Goal: Obtain resource: Obtain resource

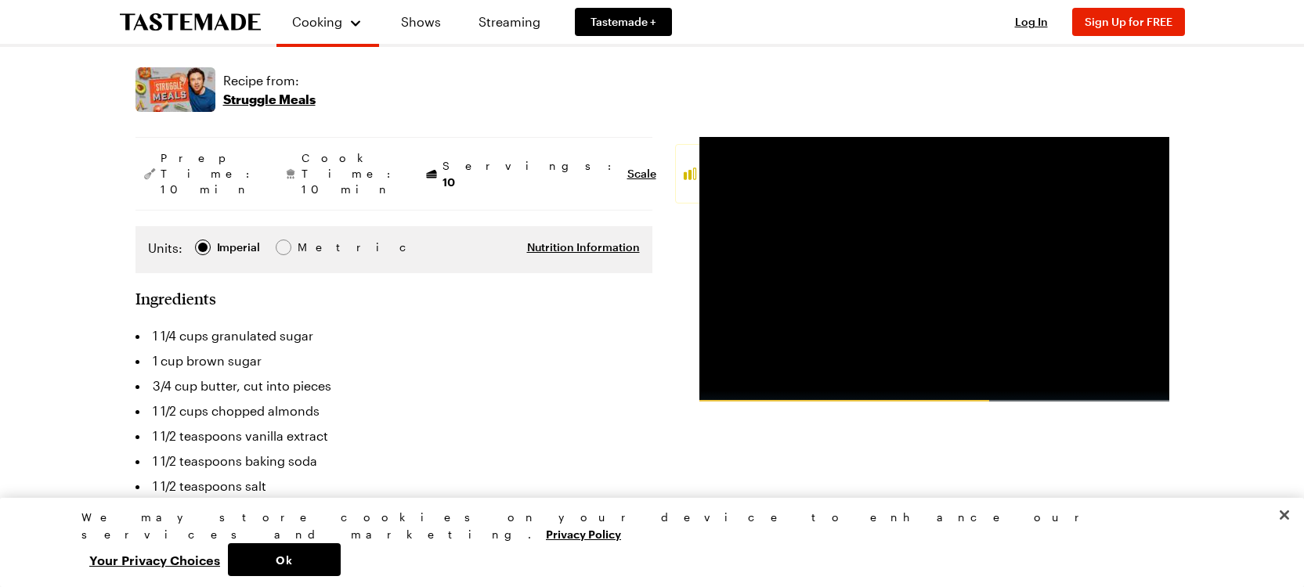
scroll to position [231, 5]
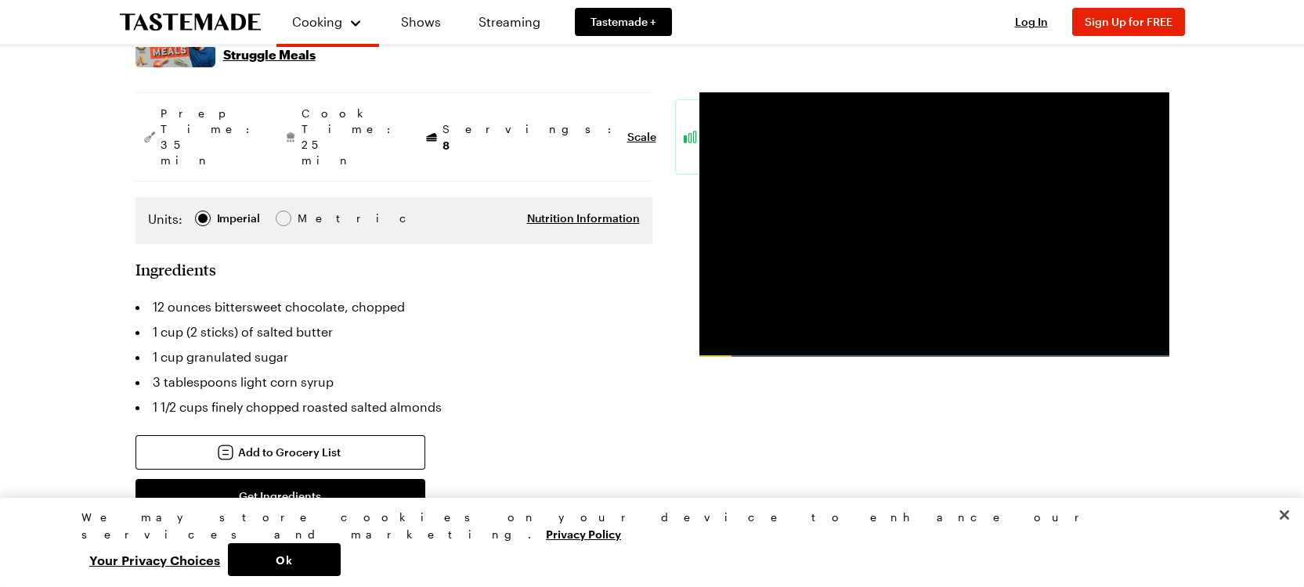
scroll to position [275, 0]
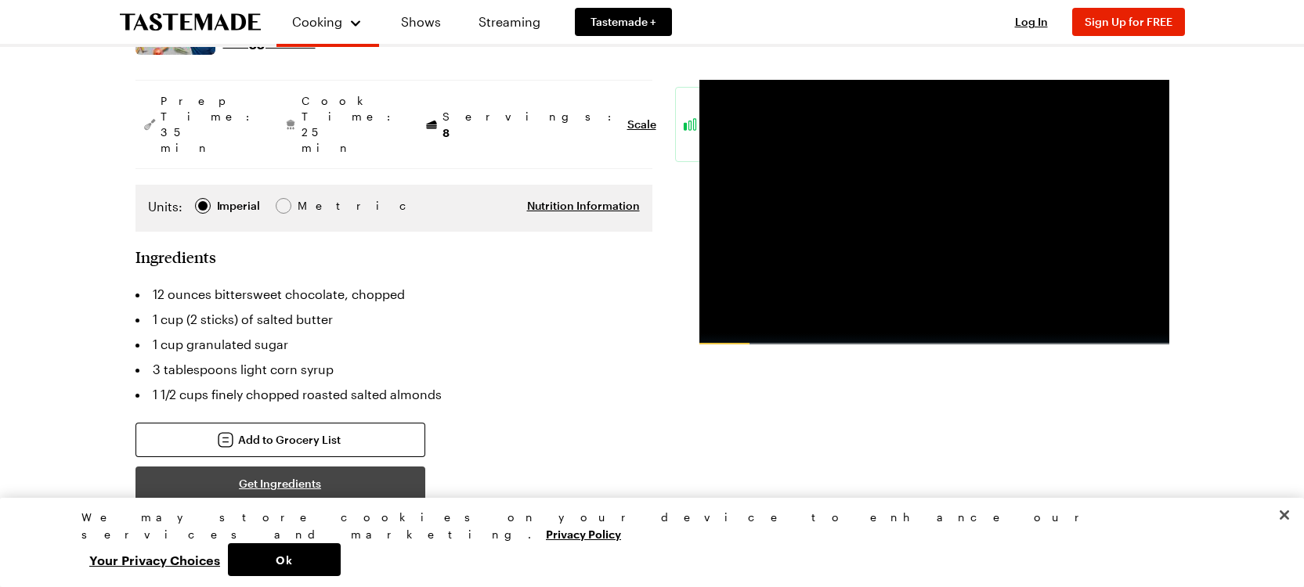
click at [263, 467] on button "Get Ingredients" at bounding box center [280, 484] width 290 height 34
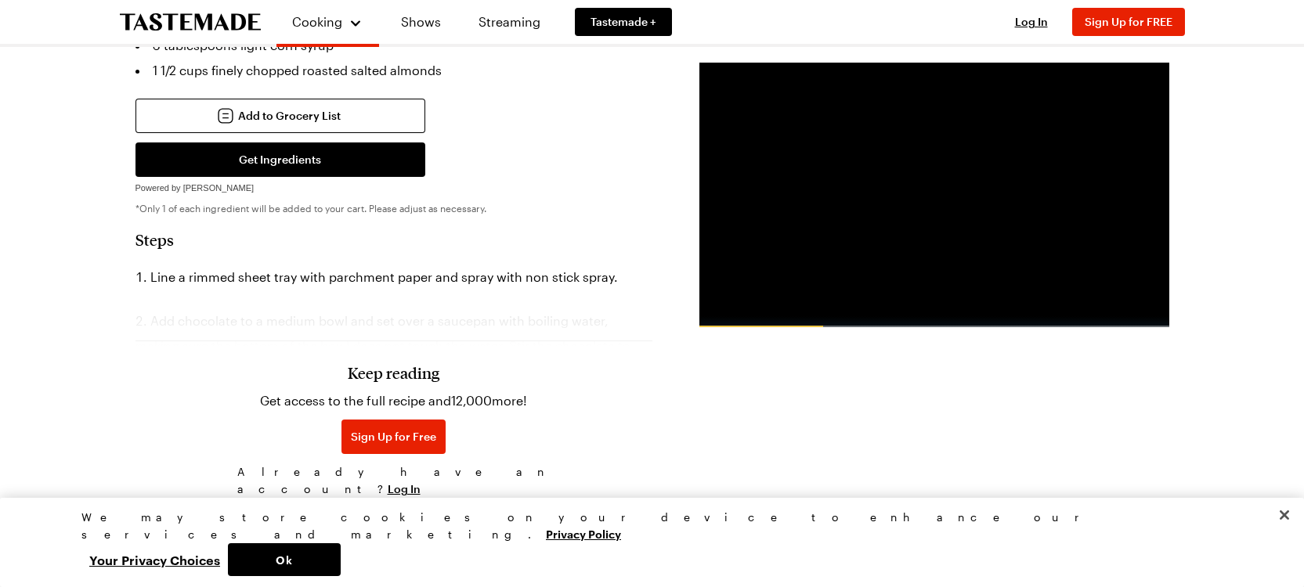
scroll to position [610, 0]
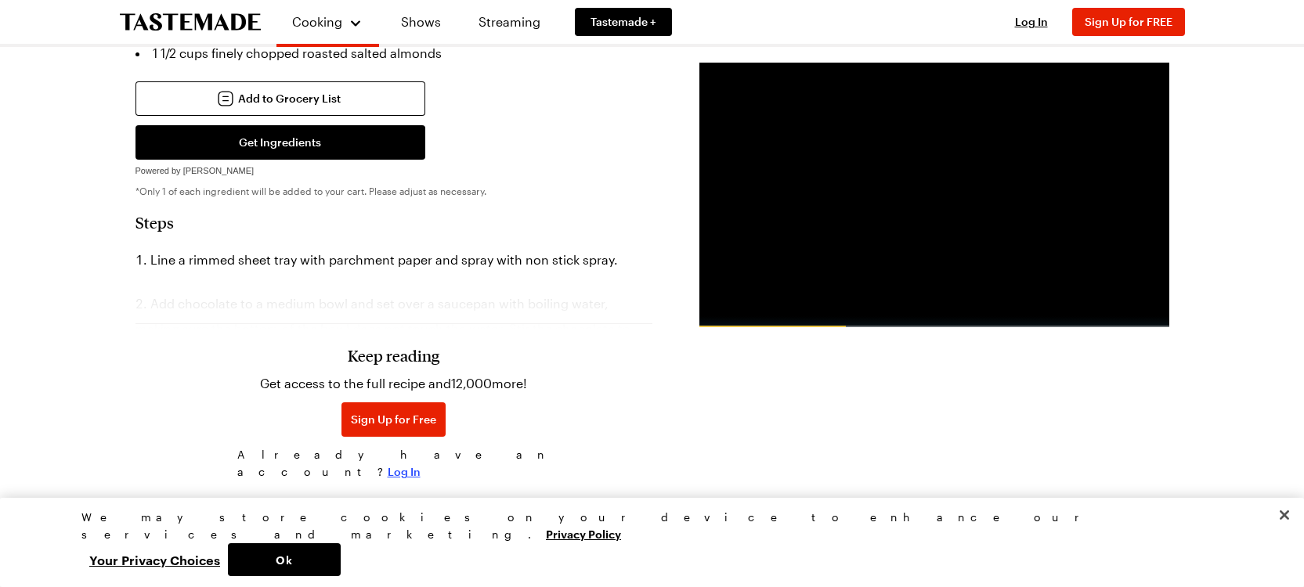
click at [460, 436] on div "Keep reading Get access to the full recipe and 12,000 more! Sign Up for Free Al…" at bounding box center [393, 413] width 313 height 147
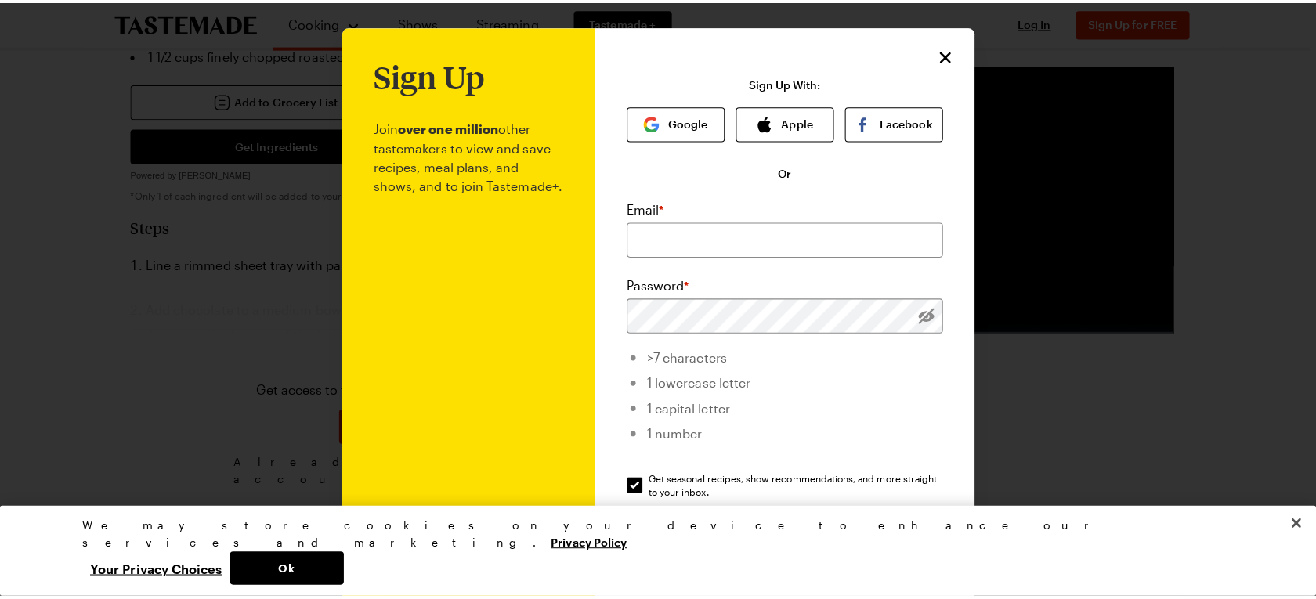
scroll to position [612, 0]
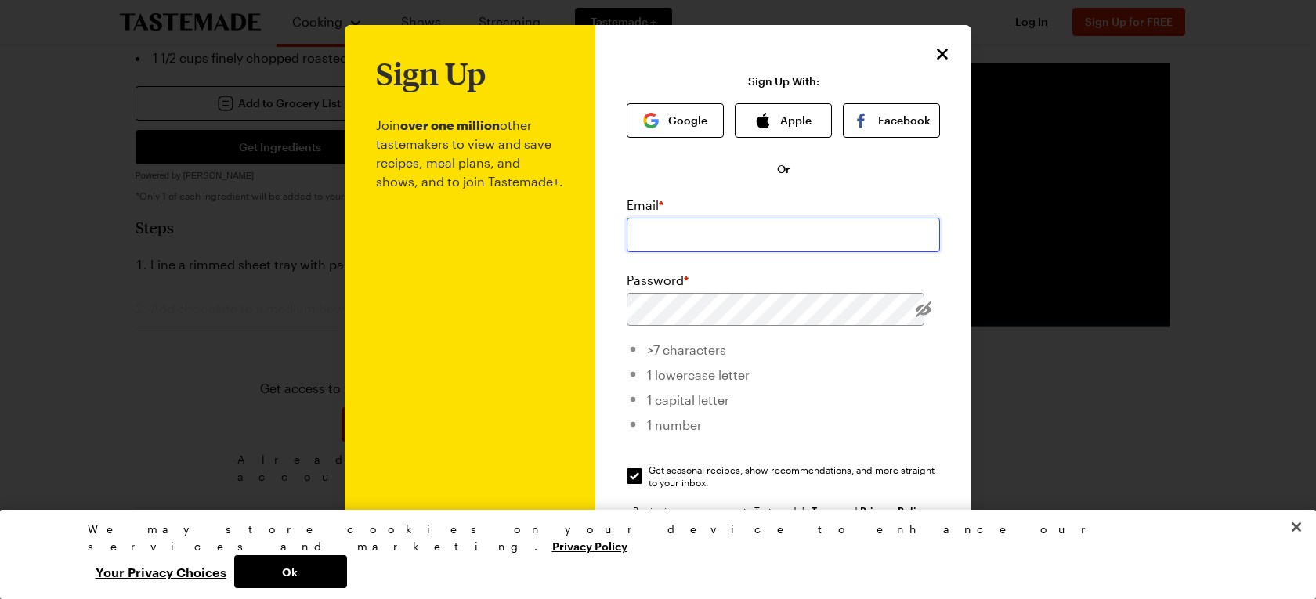
click at [680, 229] on input "email" at bounding box center [782, 235] width 313 height 34
type input "[EMAIL_ADDRESS][DOMAIN_NAME]"
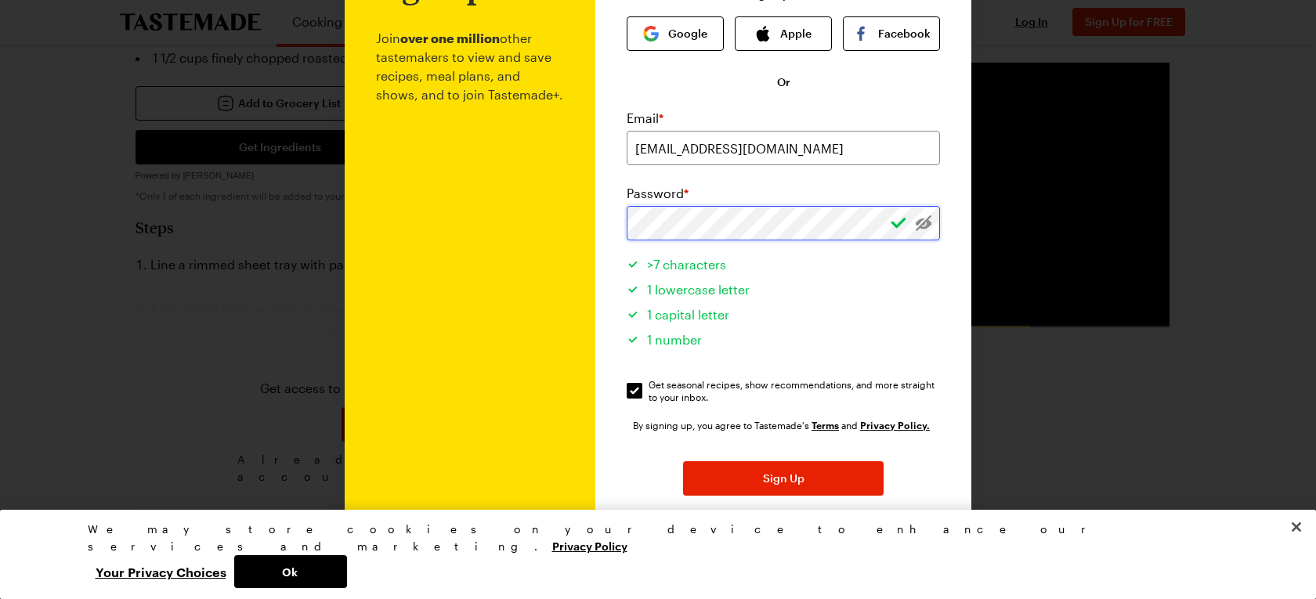
scroll to position [132, 0]
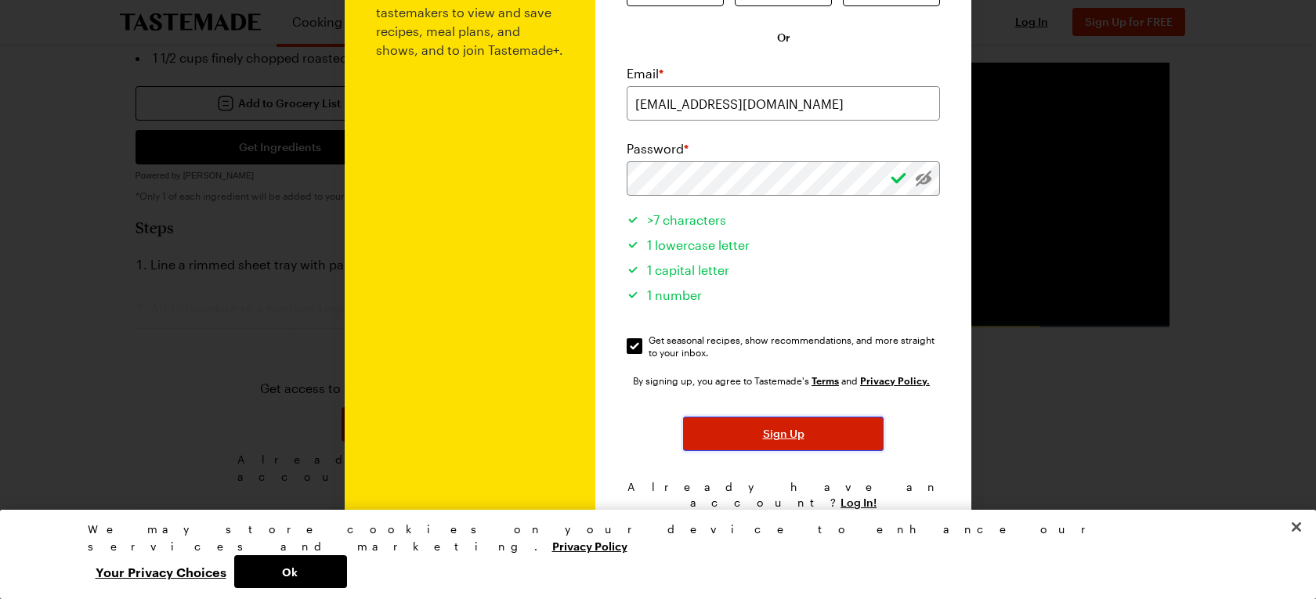
click at [771, 433] on span "Sign Up" at bounding box center [784, 434] width 42 height 16
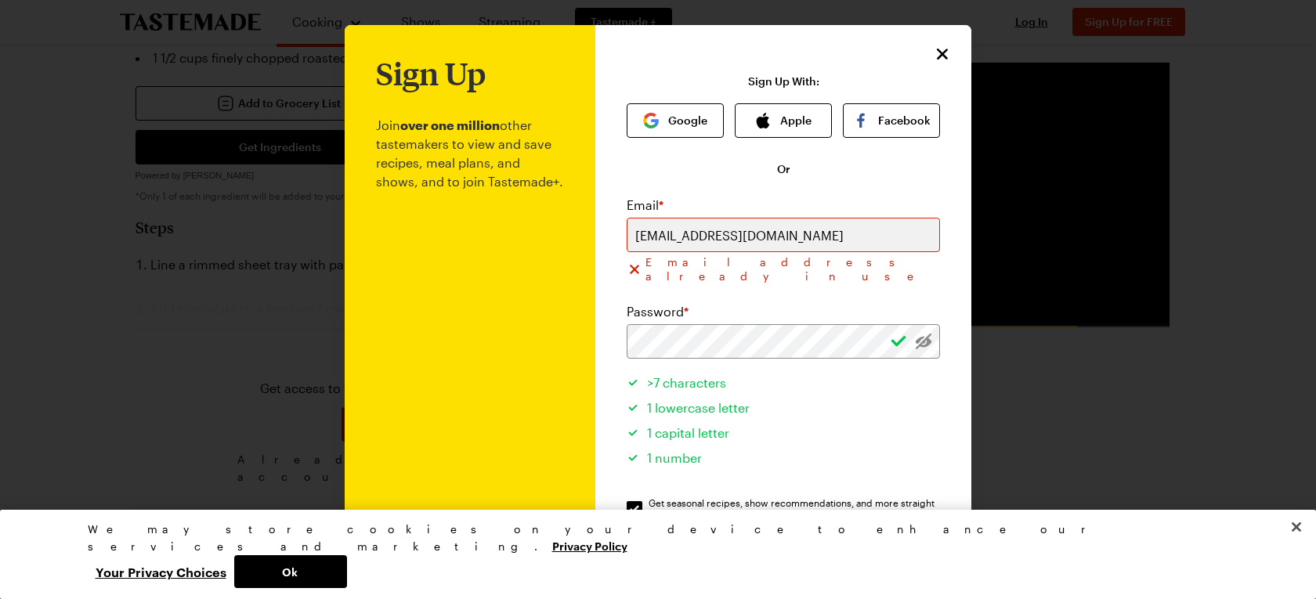
scroll to position [150, 0]
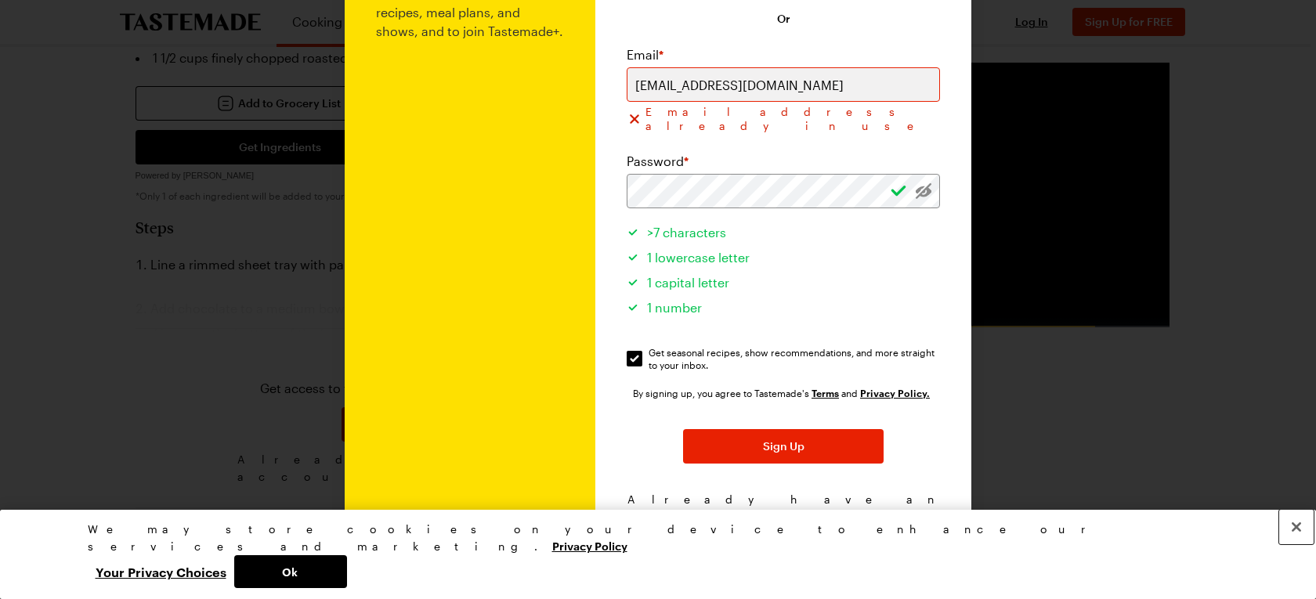
click at [1295, 544] on button "Close" at bounding box center [1296, 527] width 34 height 34
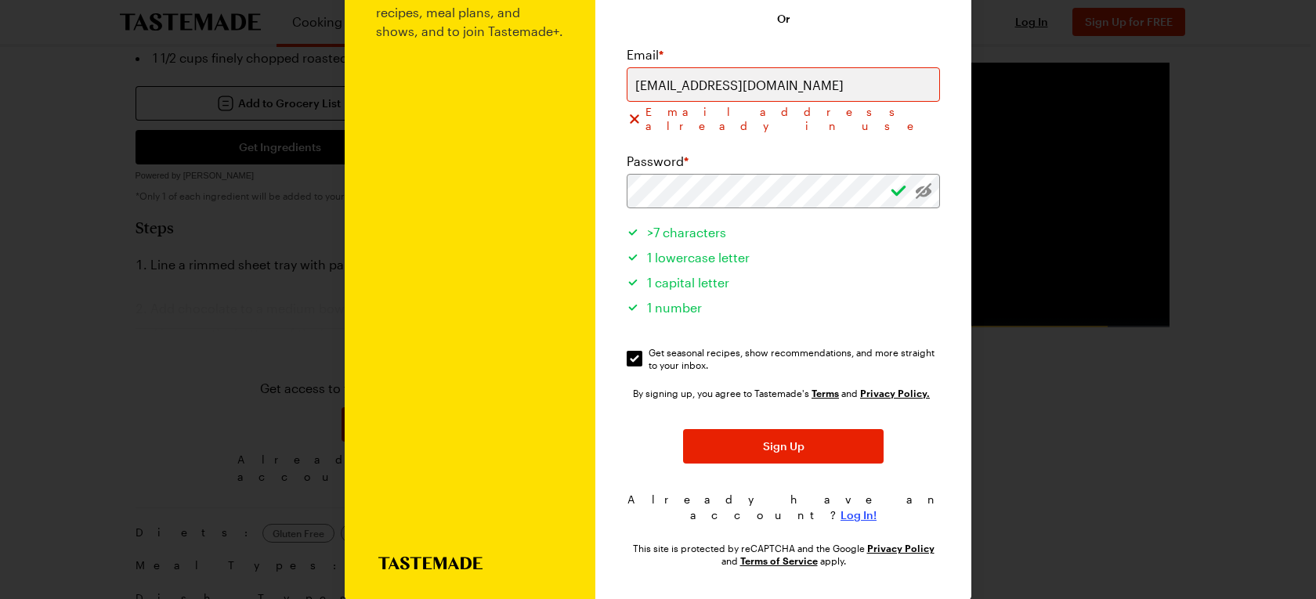
click at [848, 507] on span "Log In!" at bounding box center [858, 515] width 36 height 16
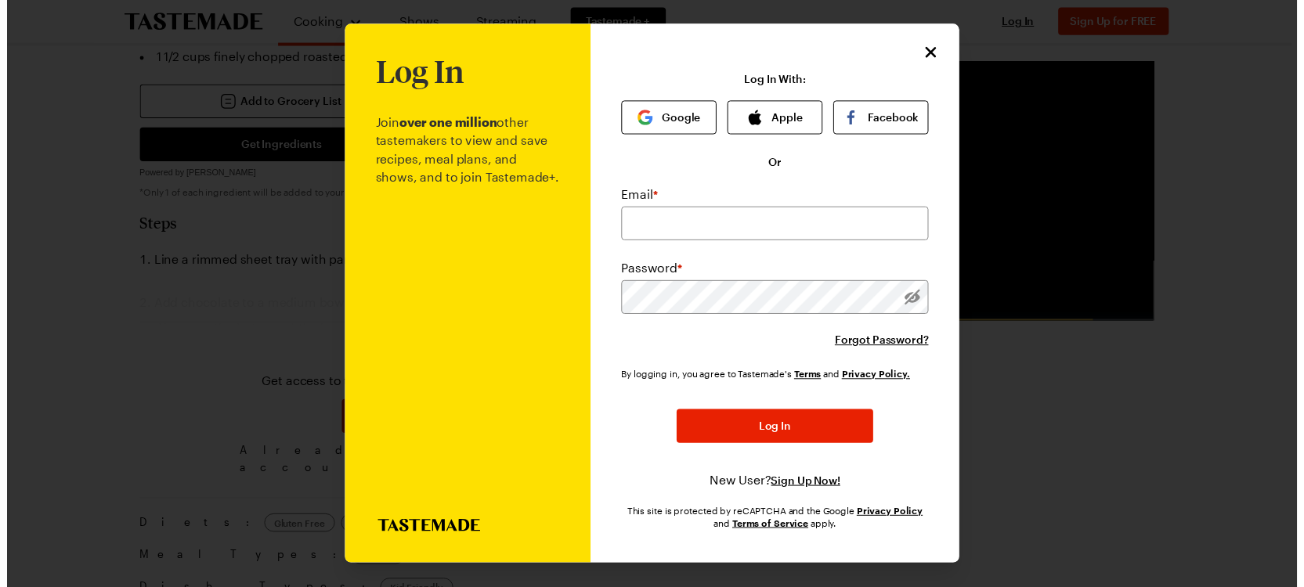
scroll to position [2, 0]
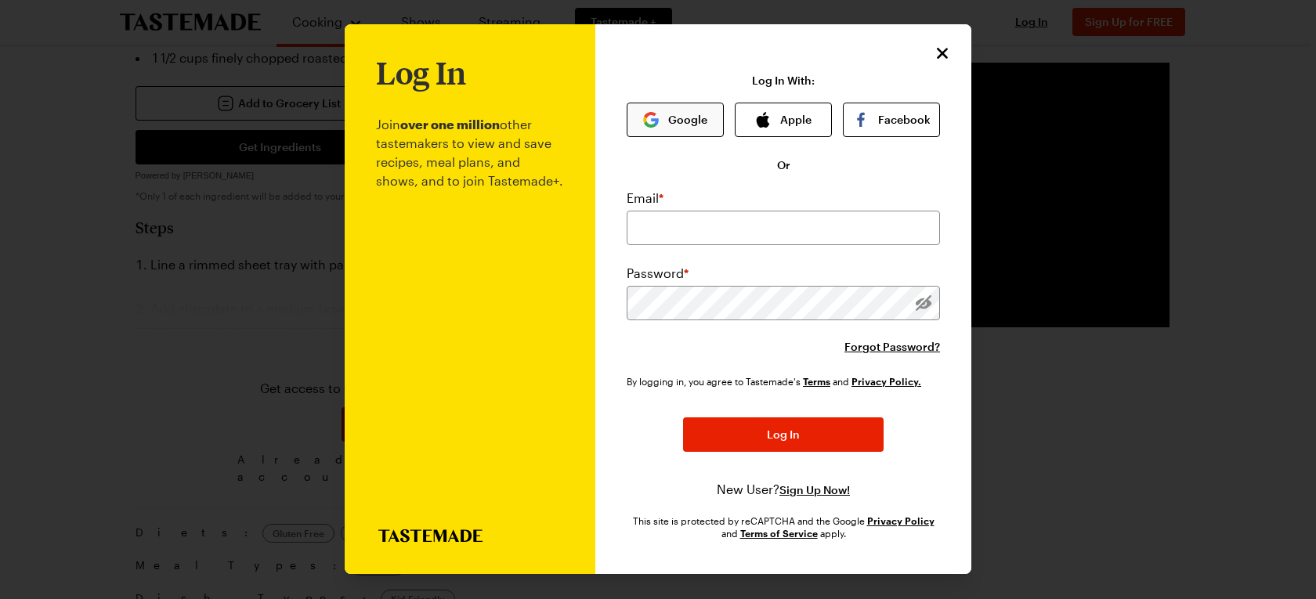
click at [684, 122] on button "Google" at bounding box center [674, 120] width 97 height 34
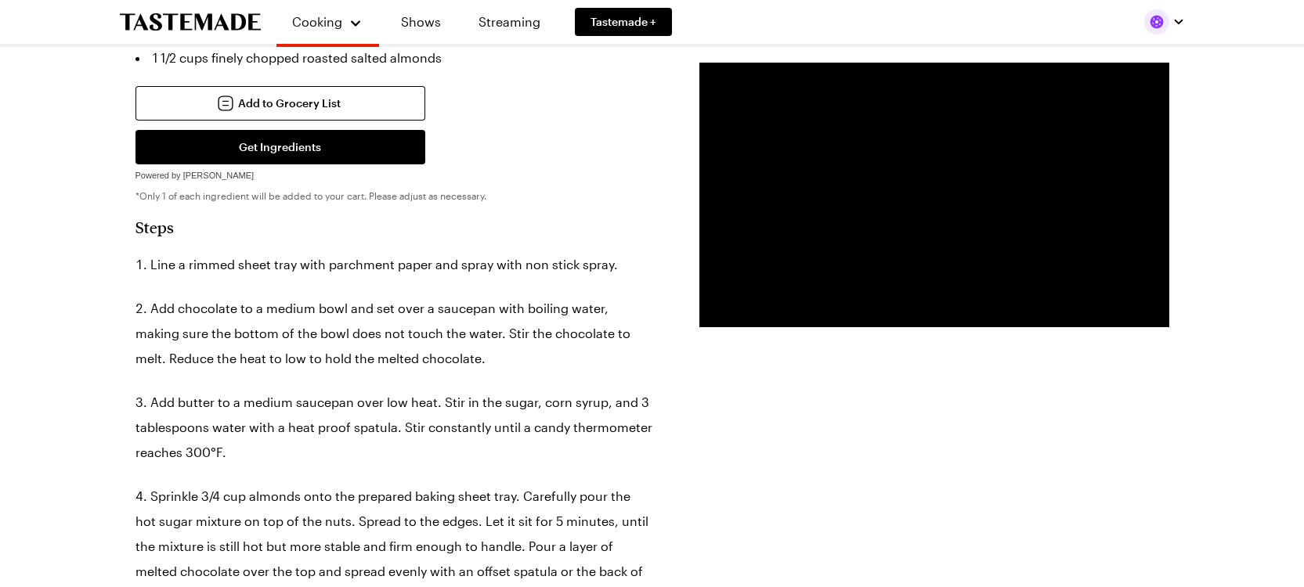
type textarea "x"
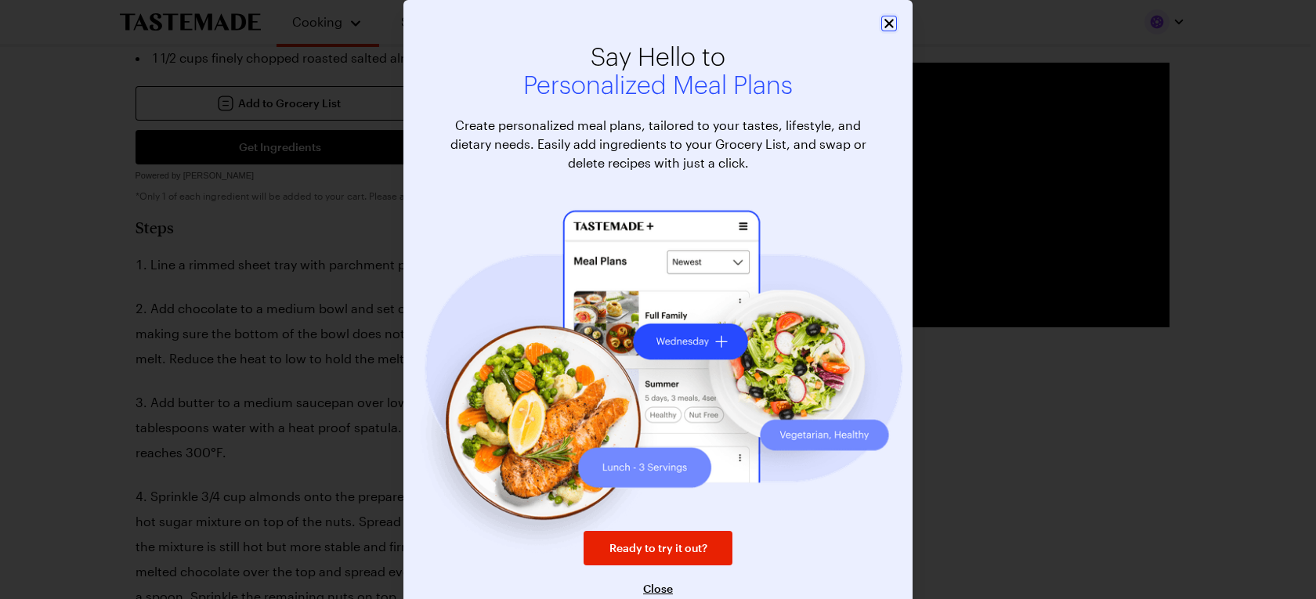
click at [881, 23] on icon "Close" at bounding box center [889, 24] width 16 height 16
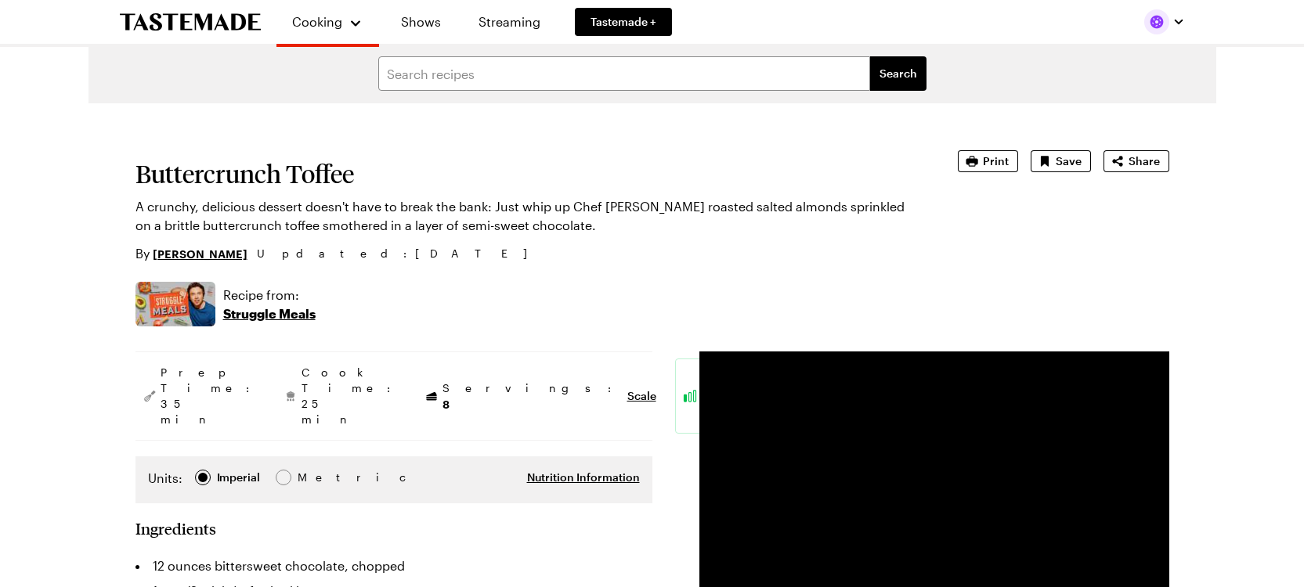
scroll to position [0, 1]
